Goal: Task Accomplishment & Management: Complete application form

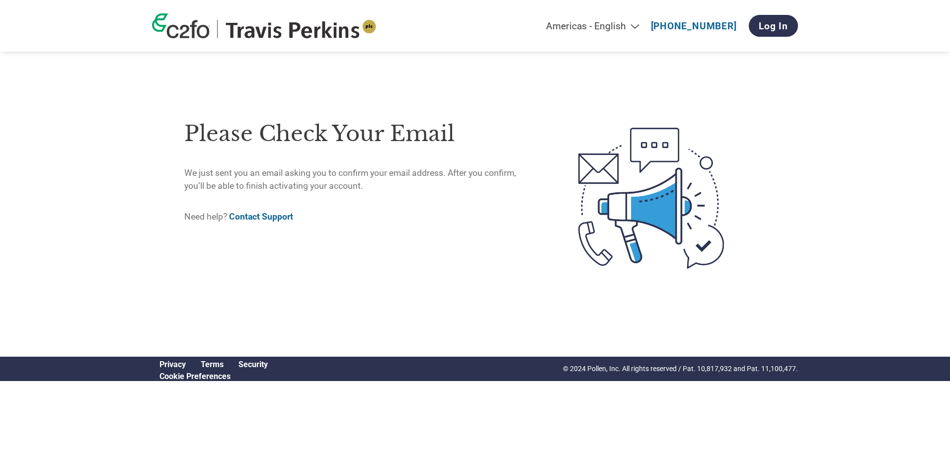
select select "en-GB"
